Goal: Use online tool/utility: Utilize a website feature to perform a specific function

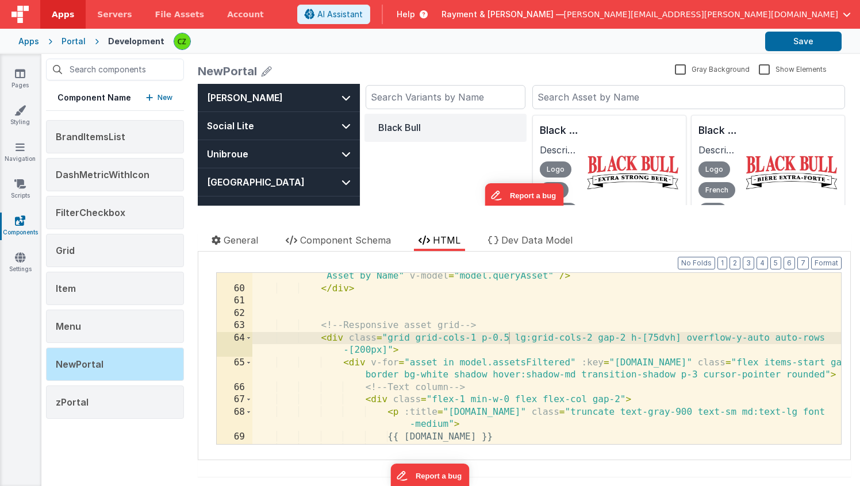
scroll to position [844, 0]
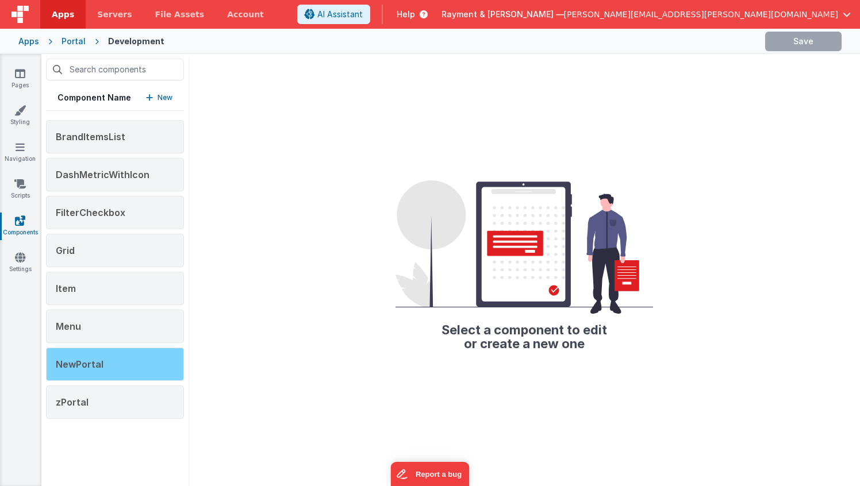
click at [108, 353] on div "NewPortal" at bounding box center [115, 364] width 138 height 33
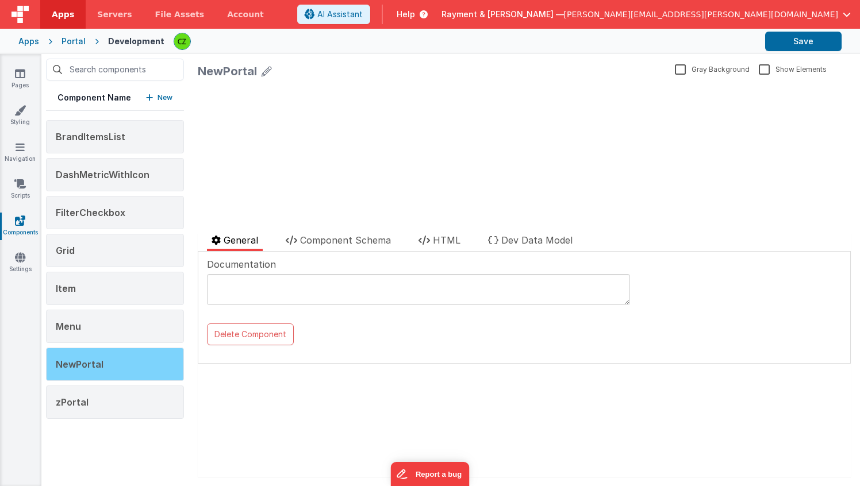
click at [112, 363] on div "NewPortal" at bounding box center [115, 364] width 138 height 33
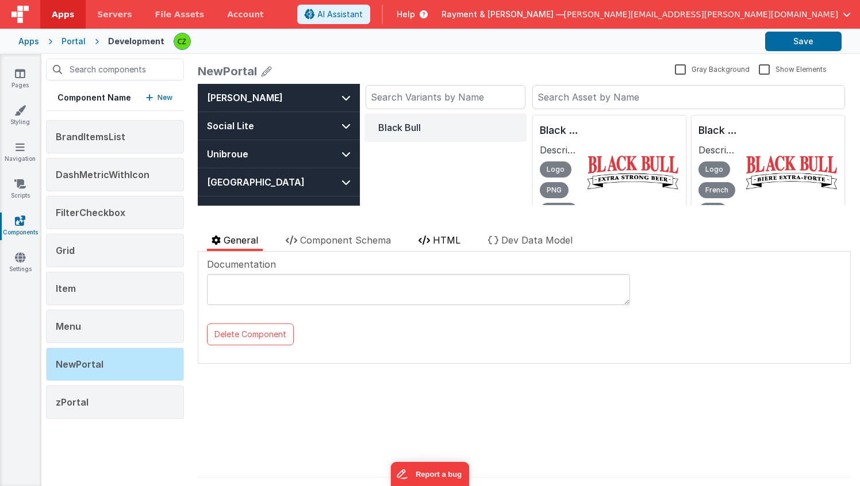
click at [445, 239] on span "HTML" at bounding box center [447, 241] width 28 height 12
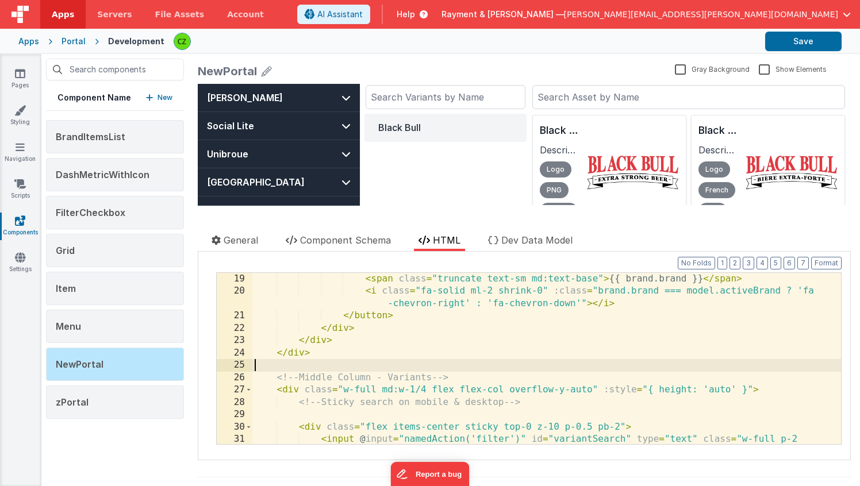
click at [371, 362] on div "< span class = "truncate text-sm md:text-base" > {{ brand.brand }} </ span > < …" at bounding box center [546, 383] width 589 height 221
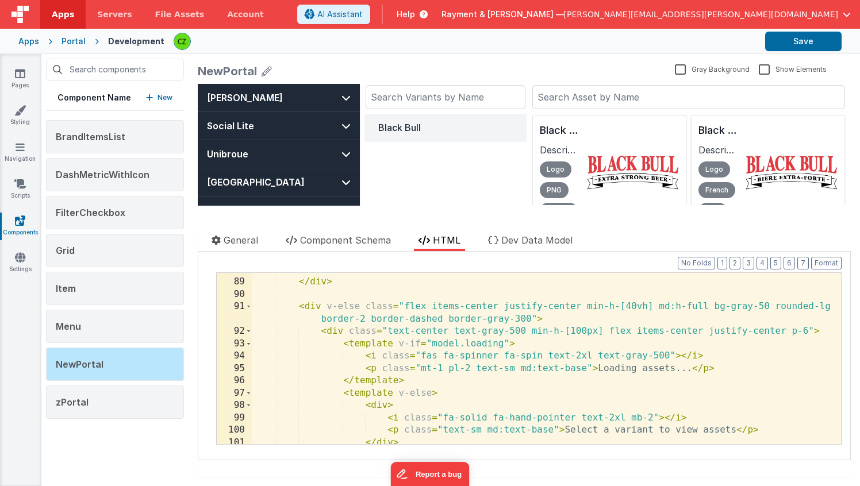
scroll to position [1313, 0]
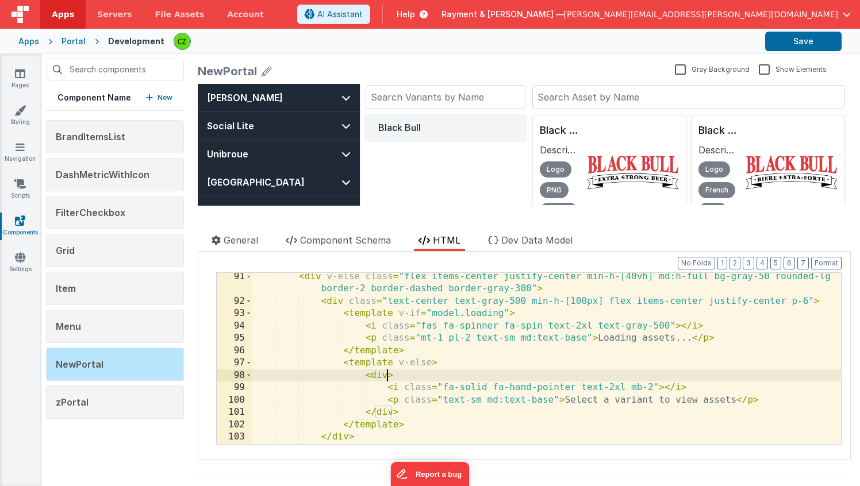
click at [388, 374] on div "< div v-else class = "flex items-center justify-center min-h-[40vh] md:h-full b…" at bounding box center [546, 375] width 589 height 209
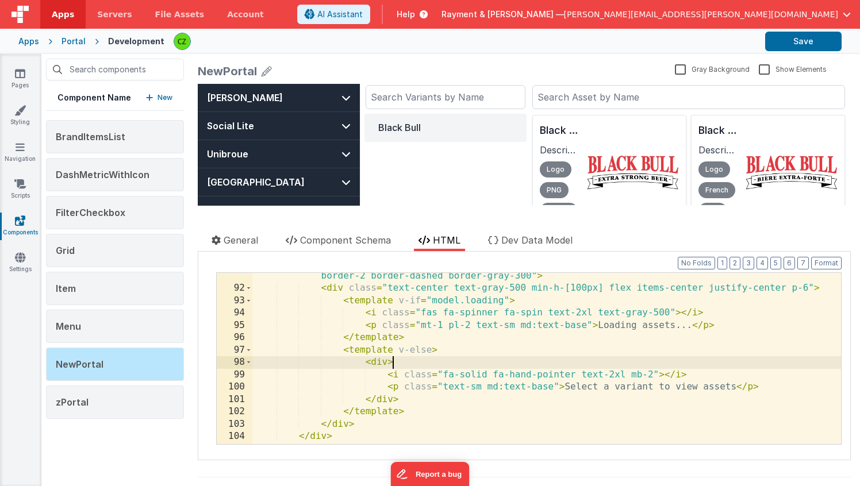
scroll to position [1349, 0]
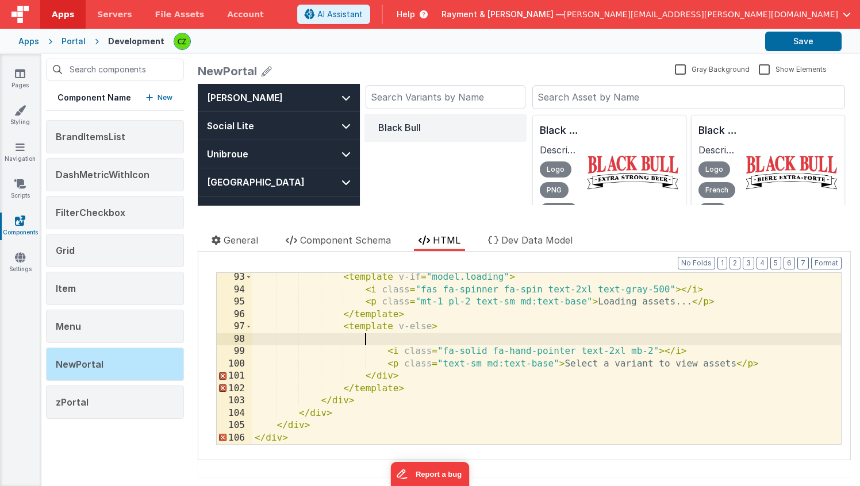
click at [404, 374] on div "< template v-if = "model.loading" > < i class = "fas fa-spinner fa-spin text-2x…" at bounding box center [546, 369] width 589 height 196
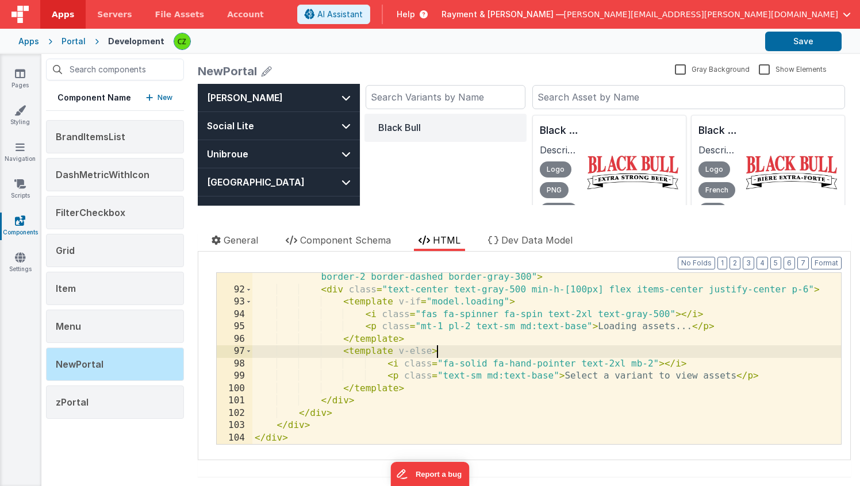
scroll to position [1324, 0]
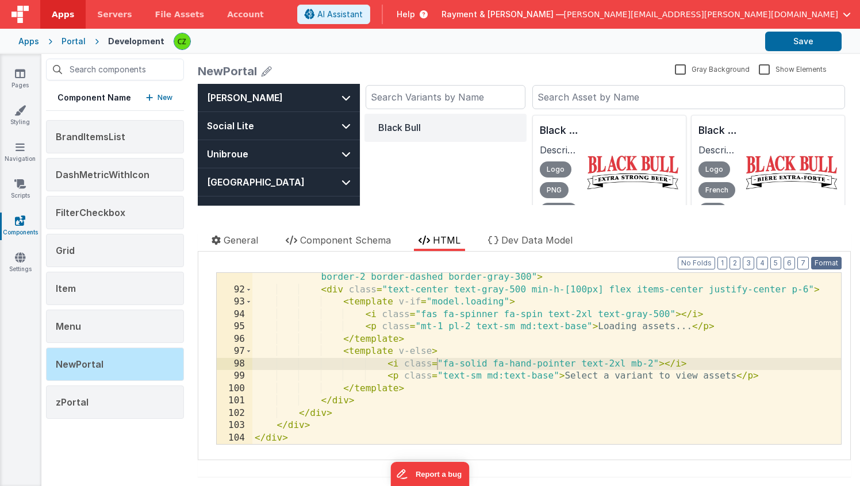
click at [827, 267] on button "Format" at bounding box center [826, 263] width 30 height 13
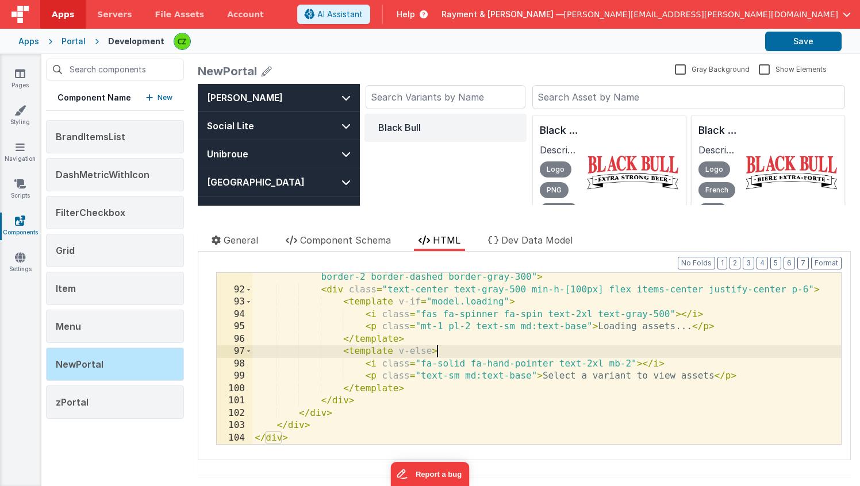
click at [448, 347] on div "< div v-else class = "flex items-center justify-center min-h-[40vh] md:h-full b…" at bounding box center [546, 363] width 589 height 209
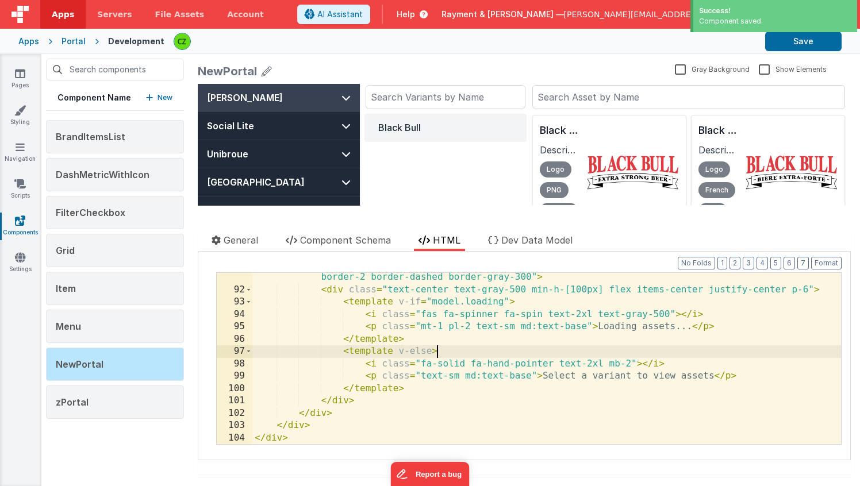
click at [309, 108] on button "[PERSON_NAME]" at bounding box center [279, 98] width 162 height 28
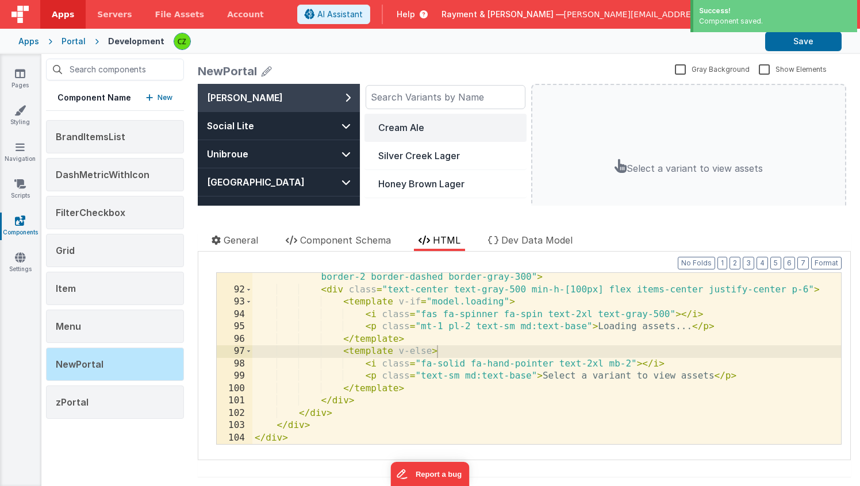
click at [467, 124] on div "Cream Ale" at bounding box center [445, 128] width 135 height 14
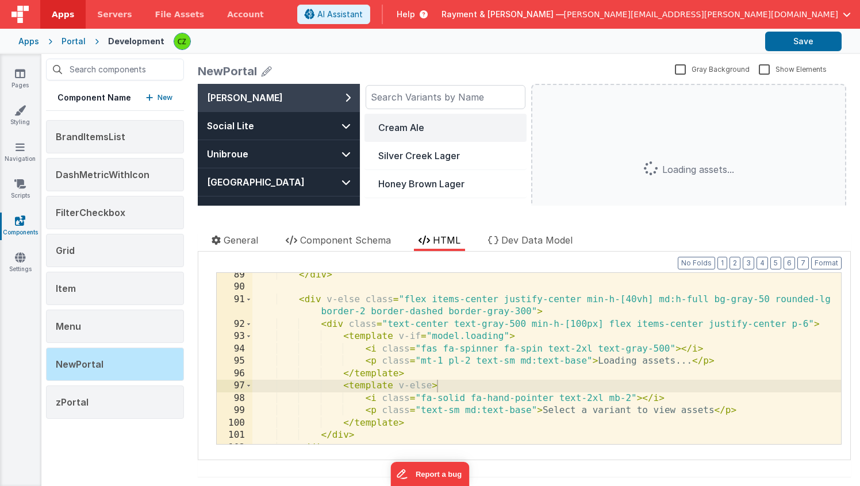
scroll to position [1300, 0]
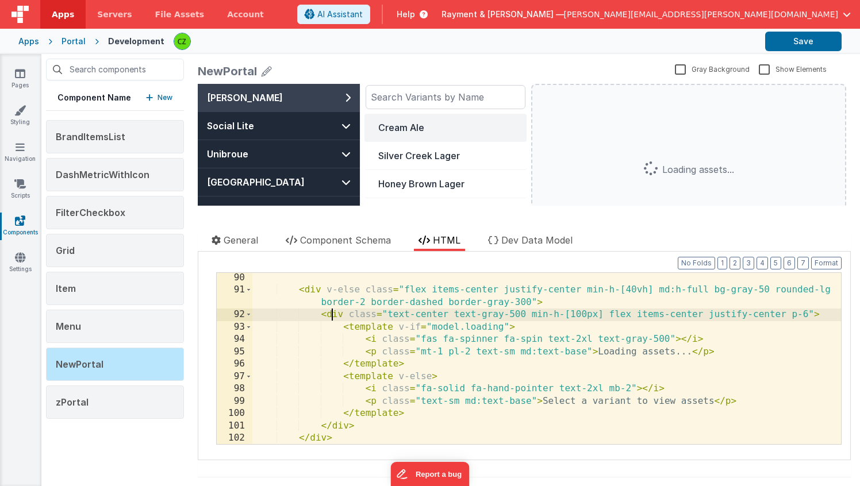
click at [334, 312] on div "< div v-else class = "flex items-center justify-center min-h-[40vh] md:h-full b…" at bounding box center [546, 370] width 589 height 196
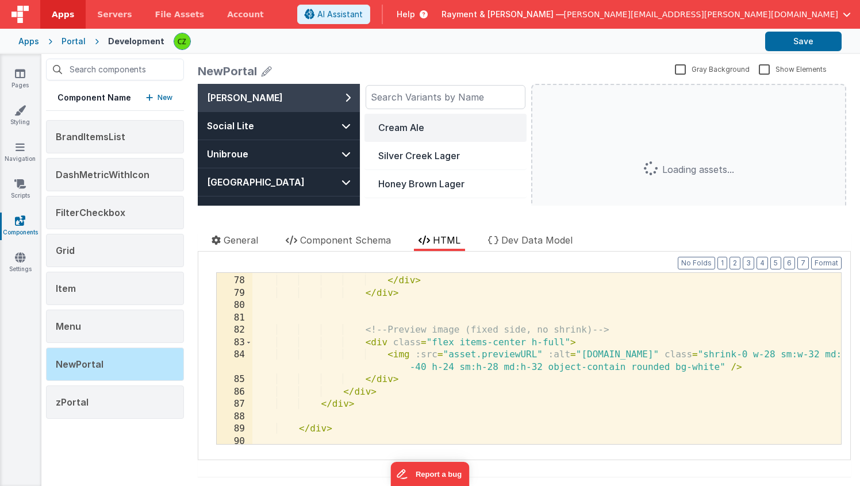
scroll to position [1134, 0]
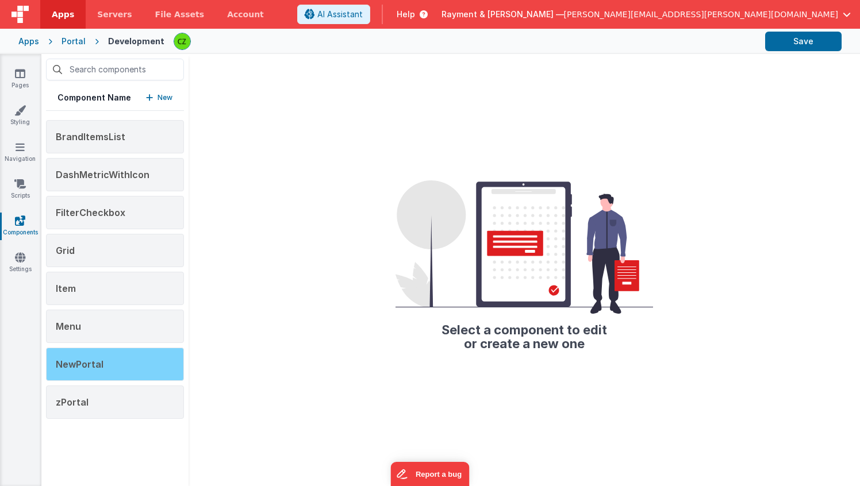
click at [70, 352] on div "NewPortal" at bounding box center [115, 364] width 138 height 33
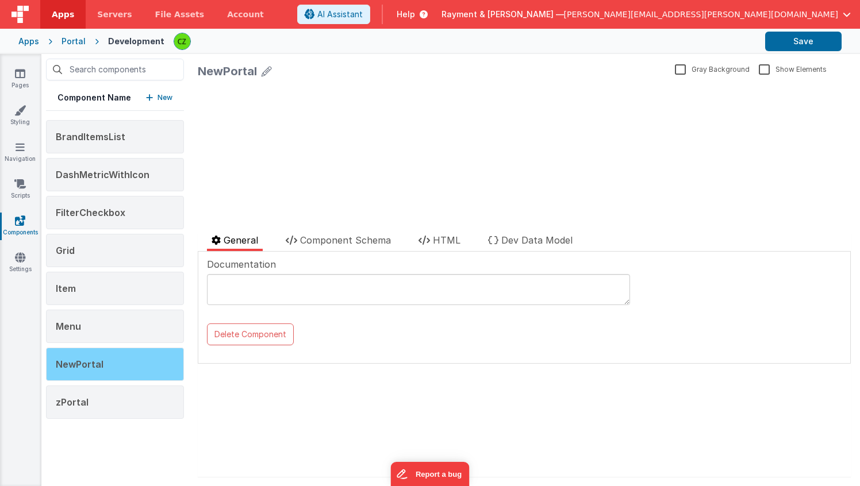
click at [104, 361] on div "NewPortal" at bounding box center [115, 364] width 138 height 33
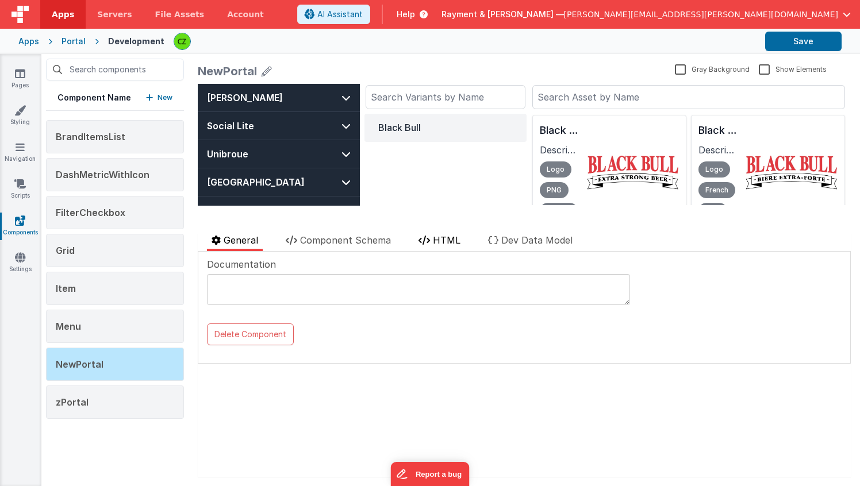
click at [445, 235] on span "HTML" at bounding box center [447, 241] width 28 height 12
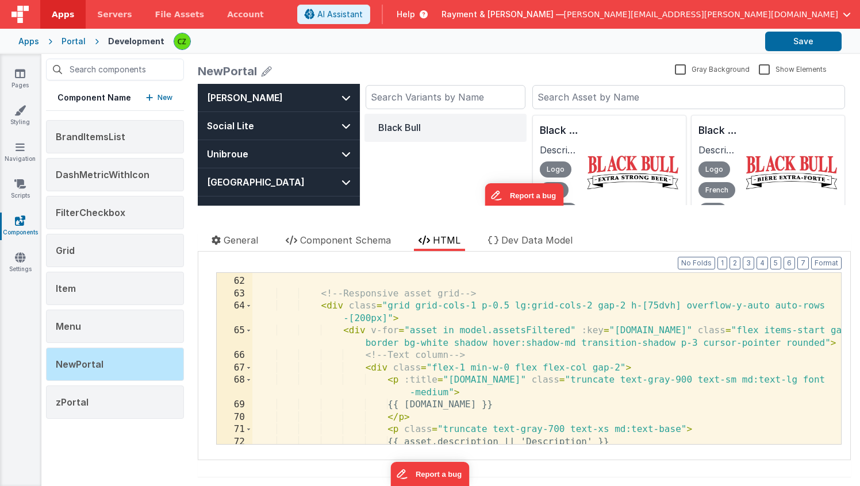
scroll to position [876, 0]
click at [388, 304] on div "<!-- Responsive asset grid --> < div class = "grid grid-cols-1 p-0.5 lg:grid-co…" at bounding box center [546, 360] width 589 height 196
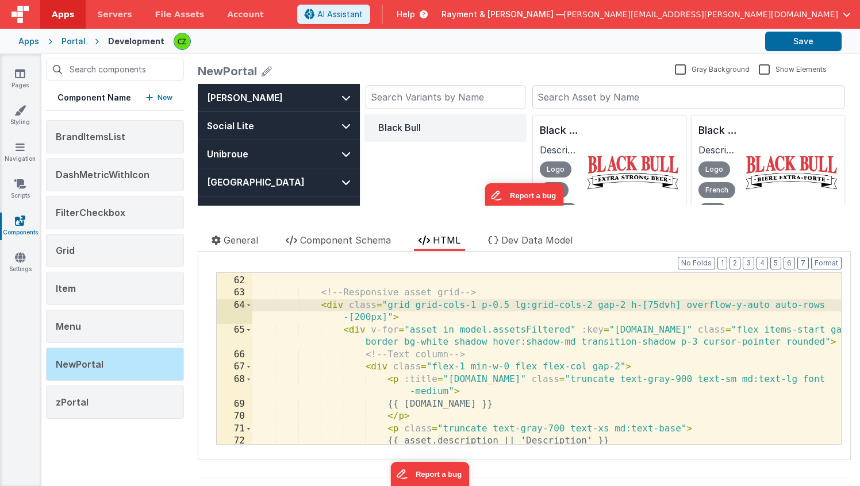
click at [524, 308] on div "<!-- Responsive asset grid --> < div class = "grid grid-cols-1 p-0.5 lg:grid-co…" at bounding box center [546, 360] width 589 height 196
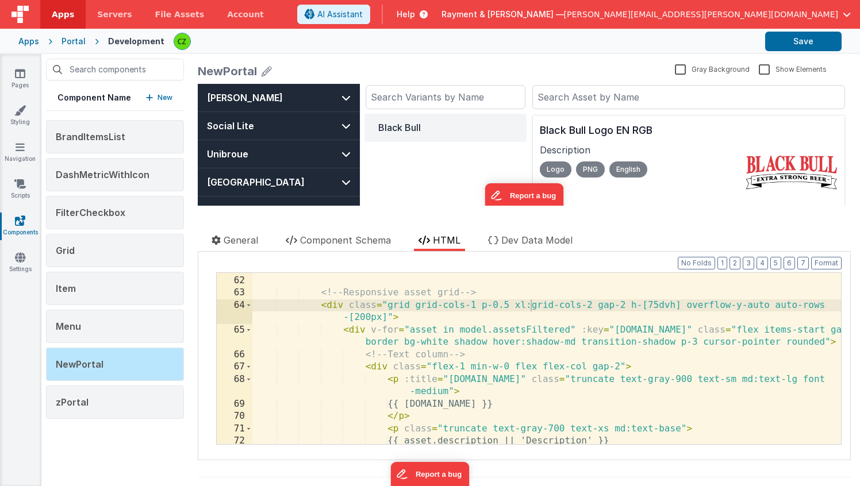
click at [528, 74] on div "NewPortal" at bounding box center [434, 71] width 473 height 16
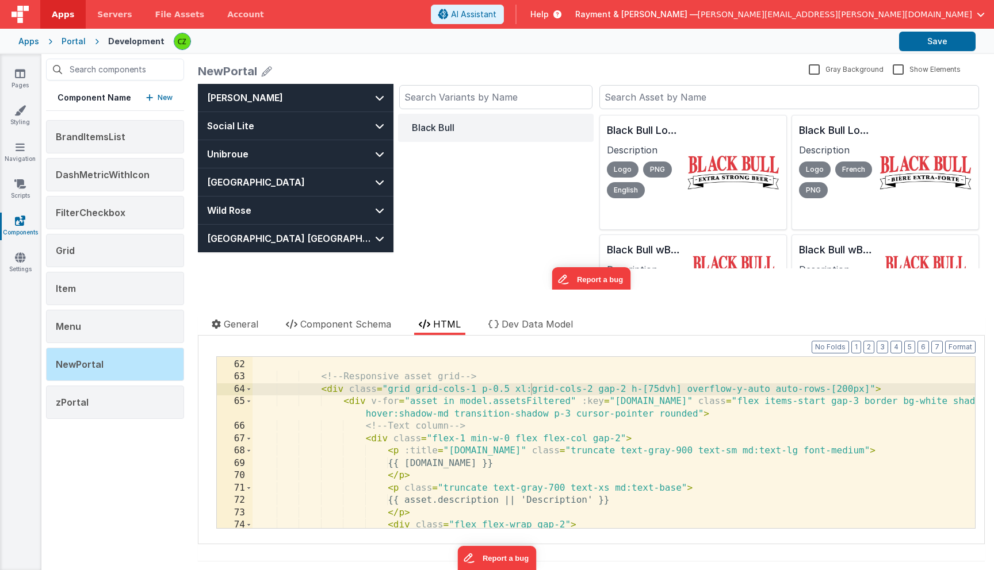
scroll to position [852, 0]
